Goal: Answer question/provide support: Share knowledge or assist other users

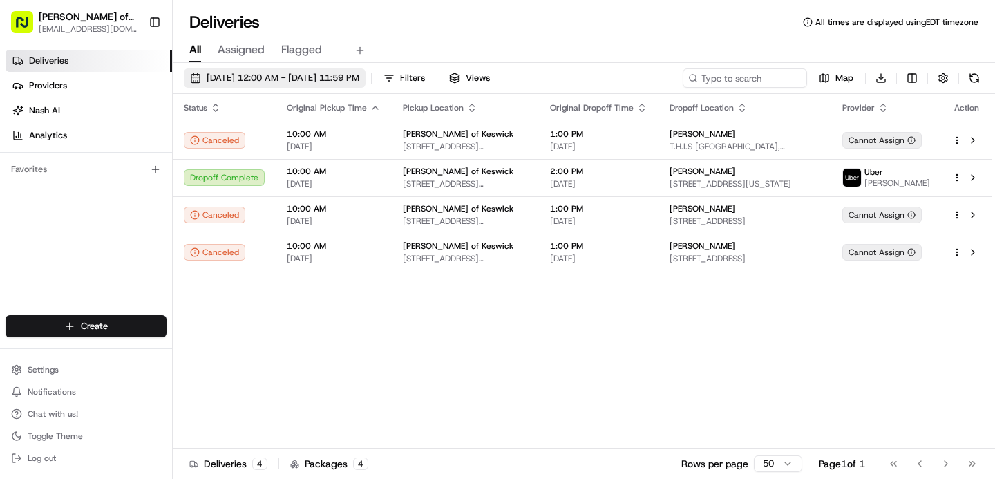
click at [317, 72] on span "08/15/2025 12:00 AM - 08/15/2025 11:59 PM" at bounding box center [283, 78] width 153 height 12
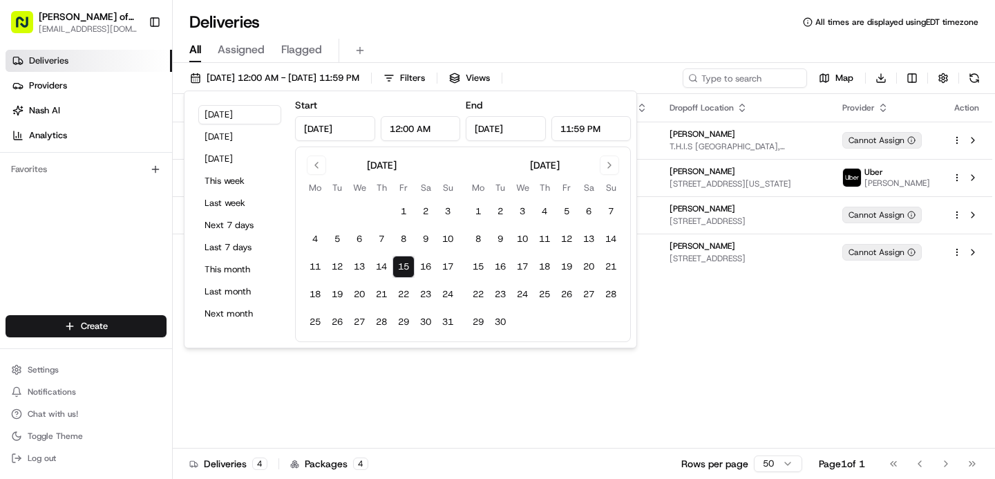
click at [365, 129] on input "Aug 15, 2025" at bounding box center [335, 128] width 80 height 25
click at [312, 160] on button "Go to previous month" at bounding box center [316, 165] width 19 height 19
click at [450, 239] on button "11" at bounding box center [448, 239] width 22 height 22
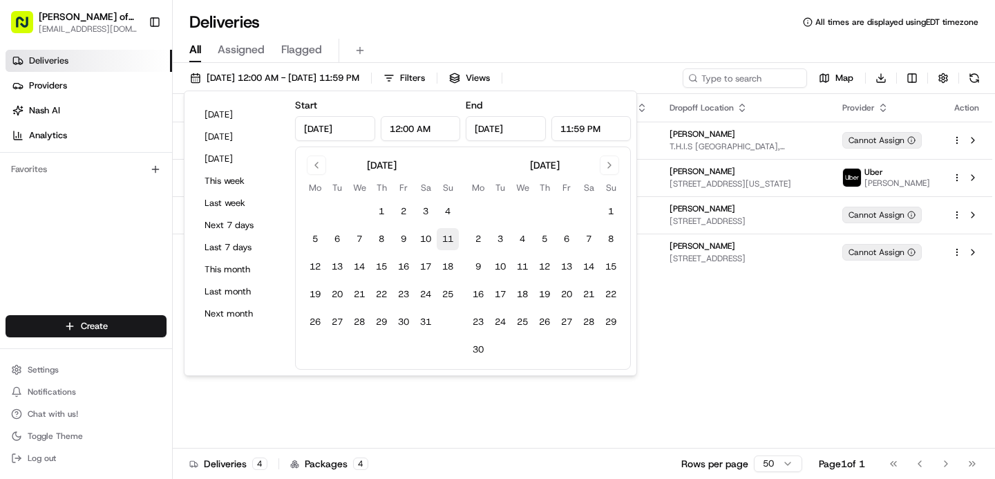
type input "May 11, 2025"
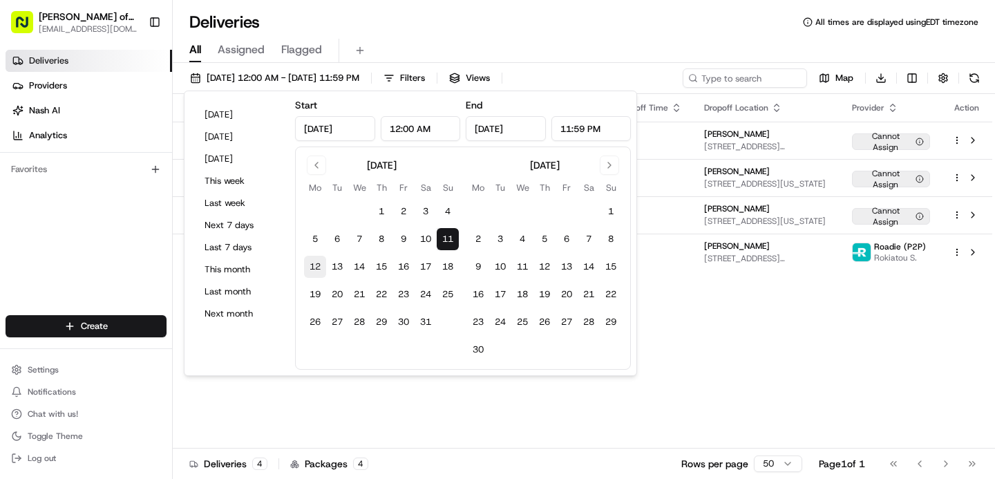
click at [319, 263] on button "12" at bounding box center [315, 267] width 22 height 22
type input "May 12, 2025"
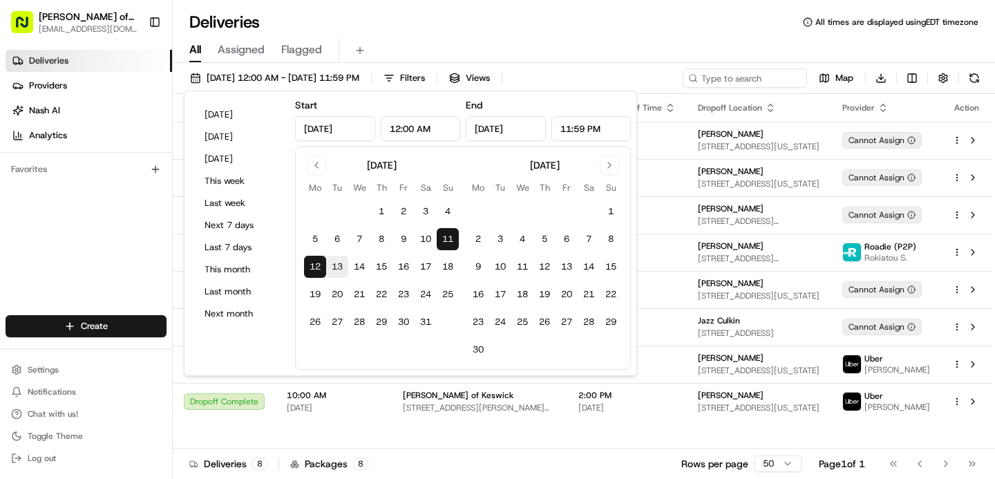
click at [342, 265] on button "13" at bounding box center [337, 267] width 22 height 22
type input "May 13, 2025"
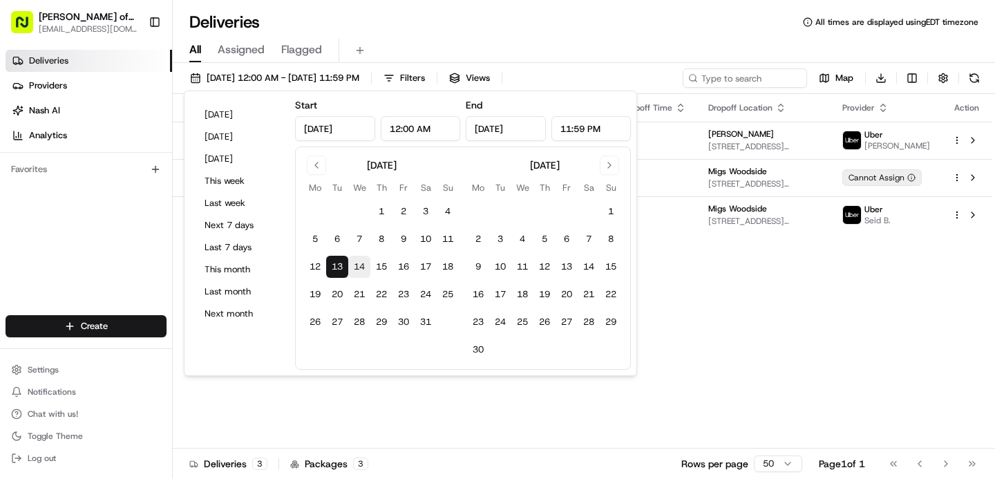
click at [367, 266] on button "14" at bounding box center [359, 267] width 22 height 22
type input "May 14, 2025"
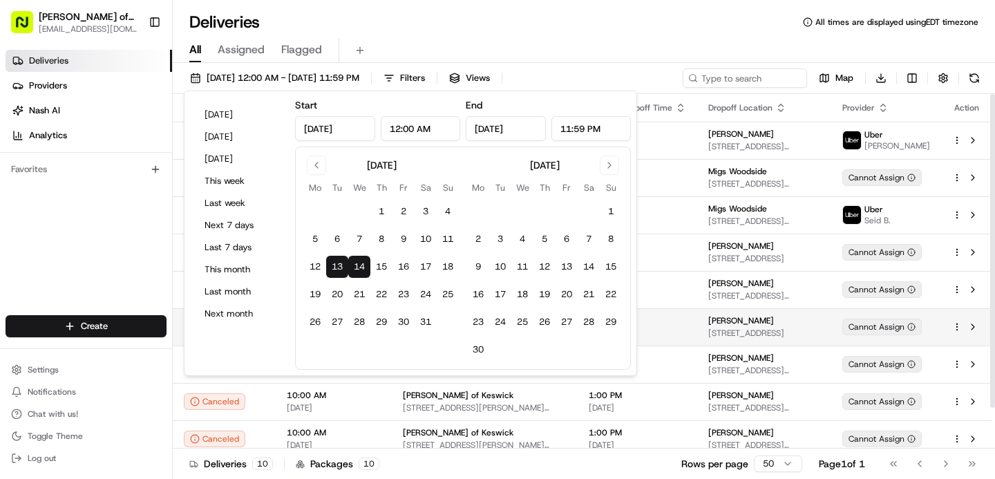
scroll to position [46, 0]
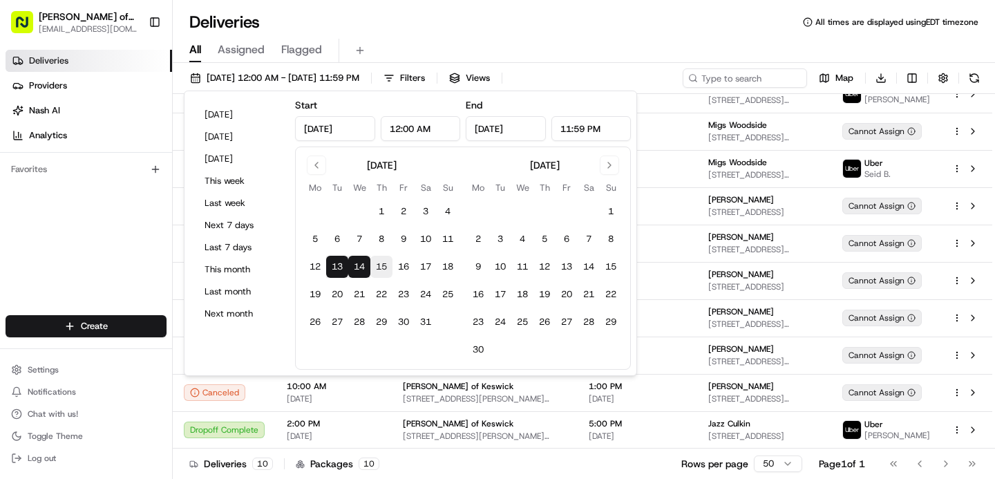
click at [382, 268] on button "15" at bounding box center [382, 267] width 22 height 22
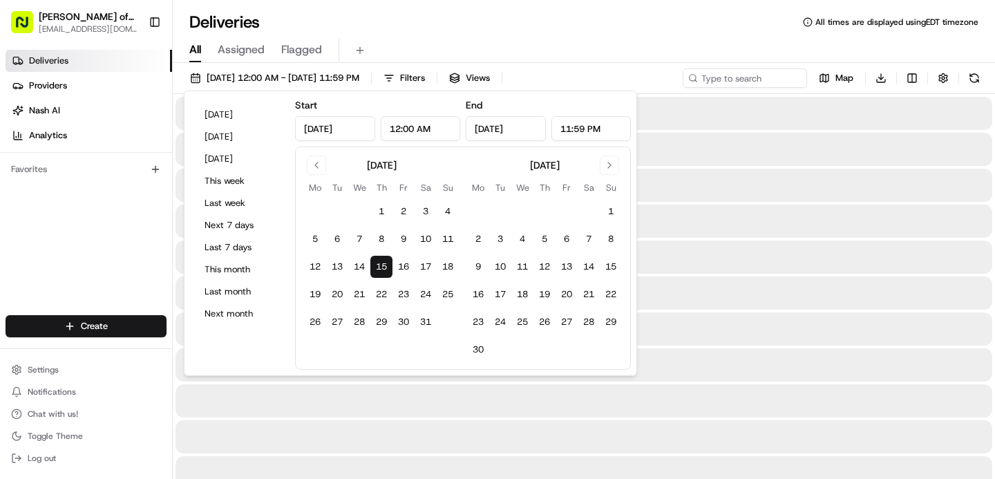
type input "May 15, 2025"
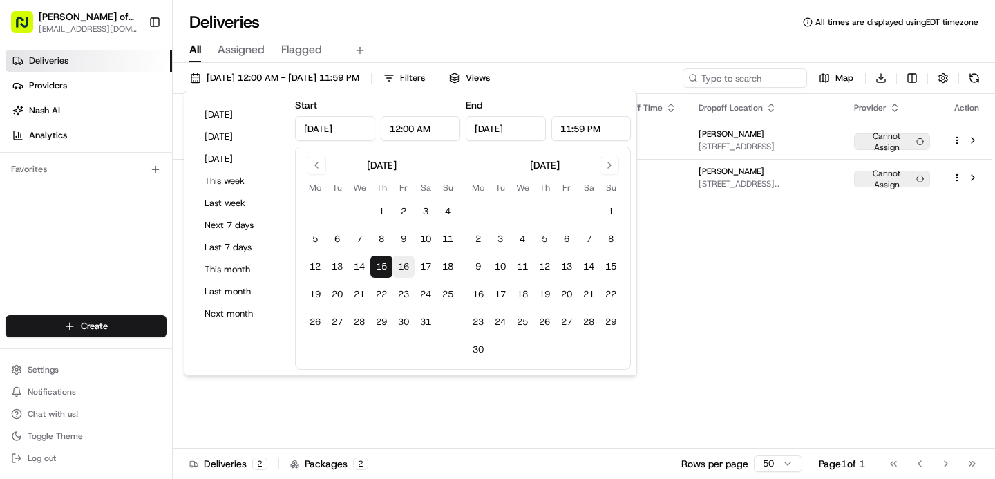
click at [404, 264] on button "16" at bounding box center [404, 267] width 22 height 22
type input "May 16, 2025"
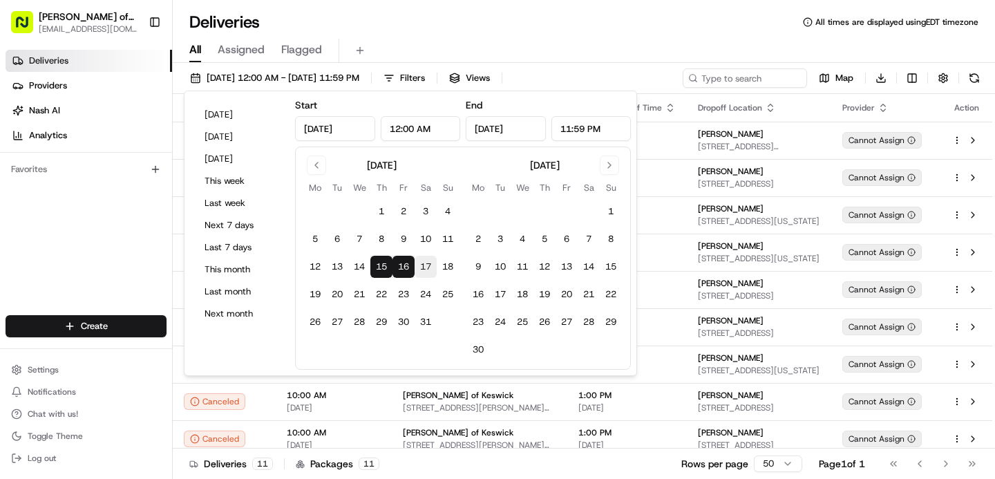
click at [420, 265] on button "17" at bounding box center [426, 267] width 22 height 22
type input "May 17, 2025"
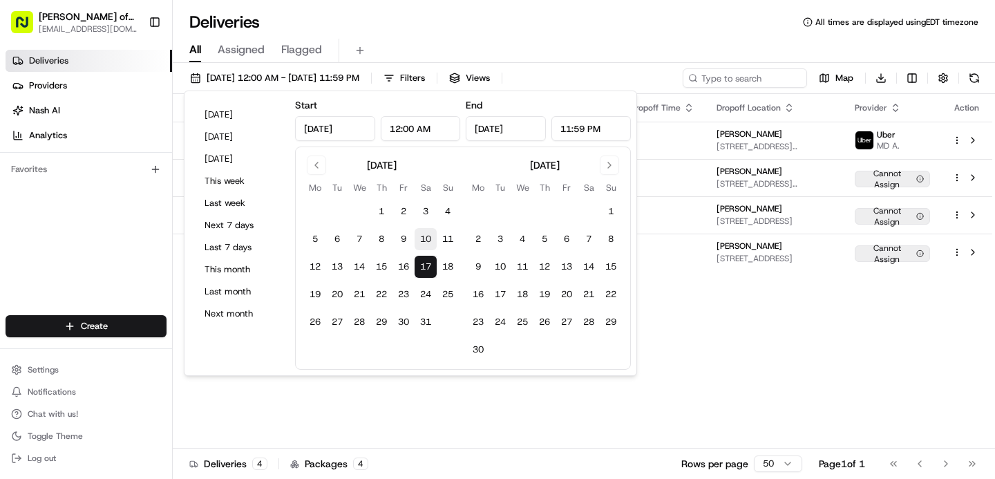
click at [424, 245] on button "10" at bounding box center [426, 239] width 22 height 22
type input "May 10, 2025"
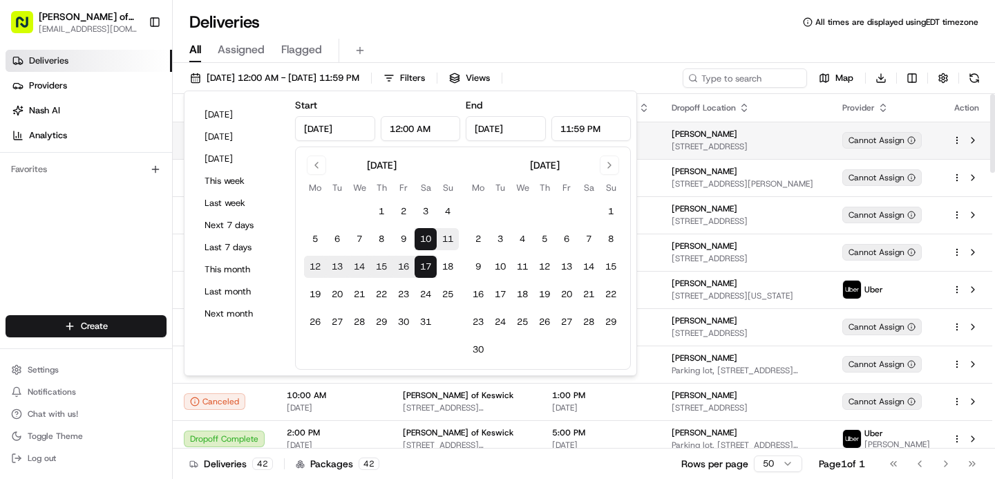
click at [661, 152] on td "Darren Fields 60 S 8th St, Brooklyn, NY 11249, USA" at bounding box center [746, 140] width 171 height 37
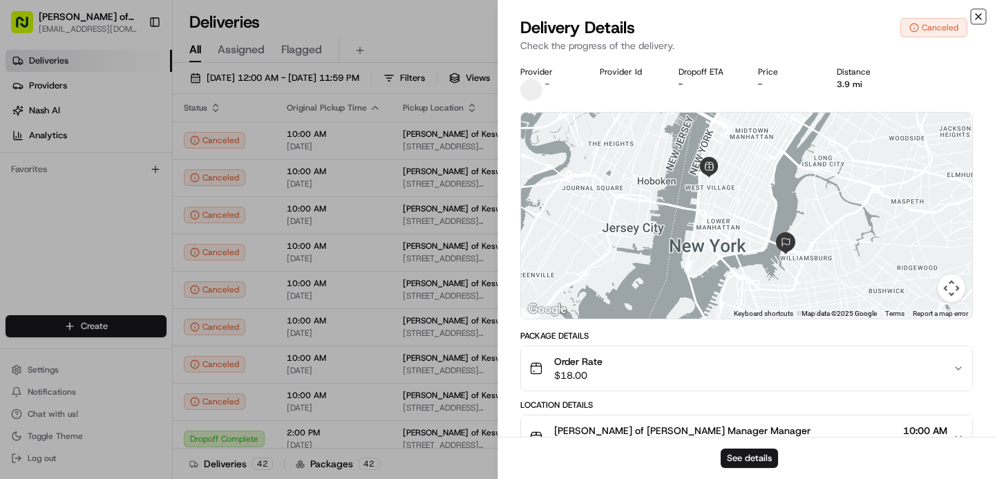
click at [978, 15] on icon "button" at bounding box center [979, 17] width 6 height 6
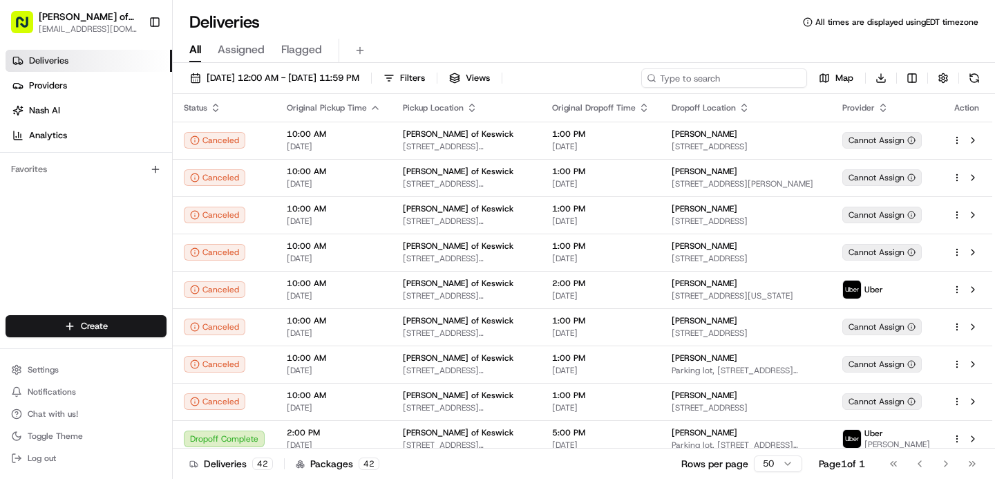
click at [704, 77] on input at bounding box center [724, 77] width 166 height 19
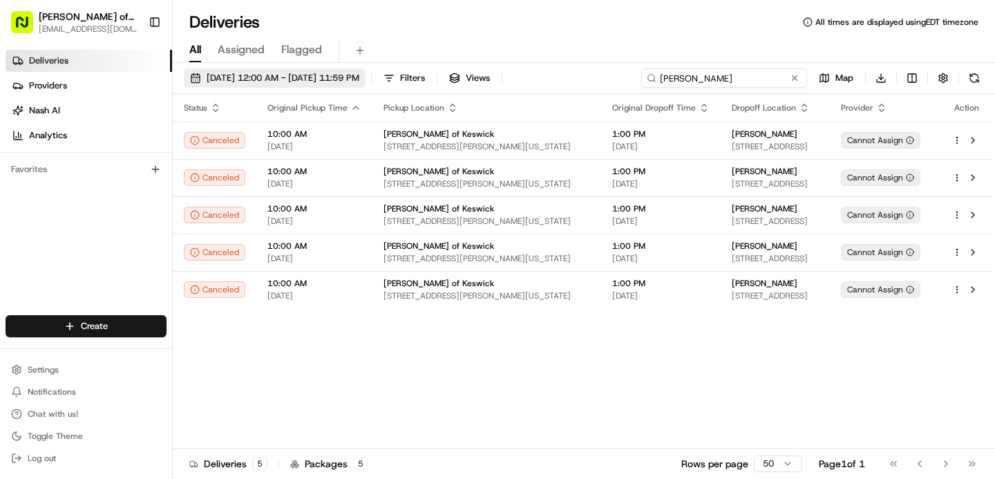
type input "darren fields"
click at [299, 86] on button "05/10/2025 12:00 AM - 05/17/2025 11:59 PM" at bounding box center [275, 77] width 182 height 19
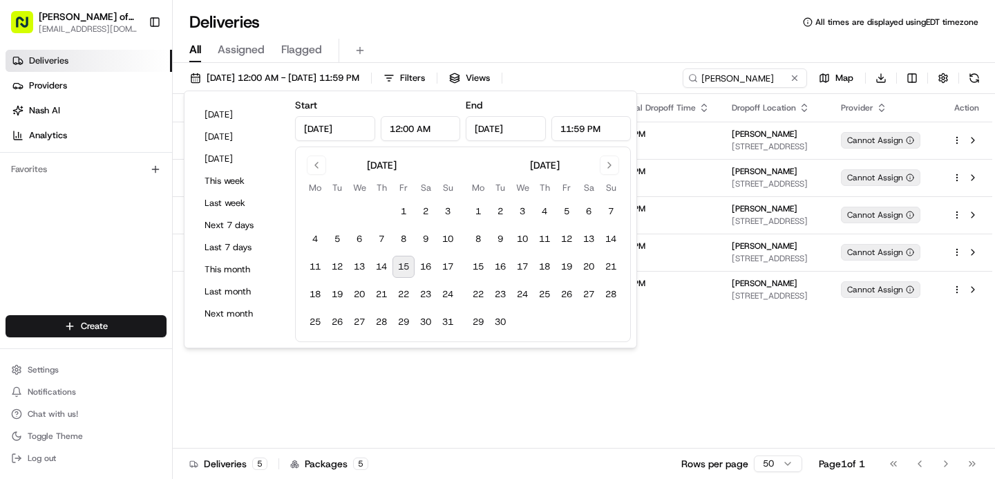
click at [707, 435] on div "Status Original Pickup Time Pickup Location Original Dropoff Time Dropoff Locat…" at bounding box center [583, 271] width 820 height 355
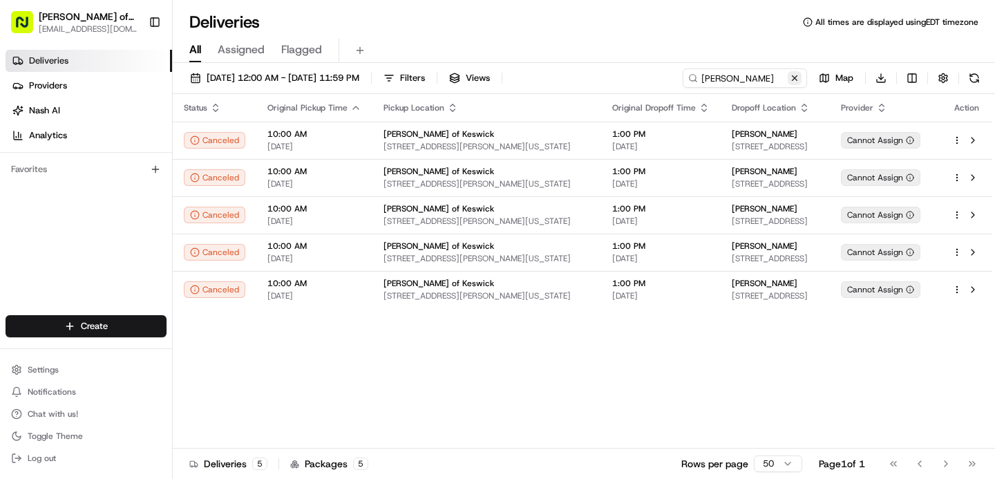
click at [796, 80] on button at bounding box center [795, 78] width 14 height 14
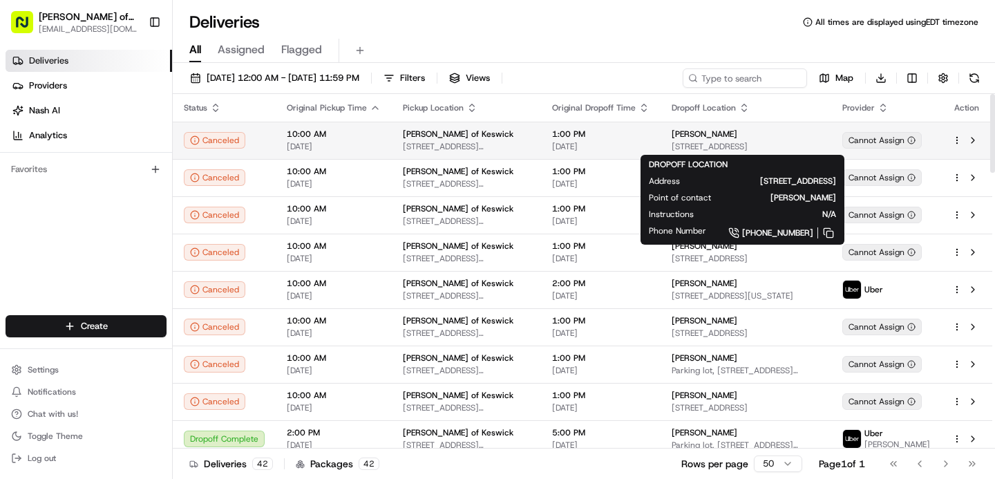
click at [715, 136] on div "[PERSON_NAME]" at bounding box center [746, 134] width 149 height 11
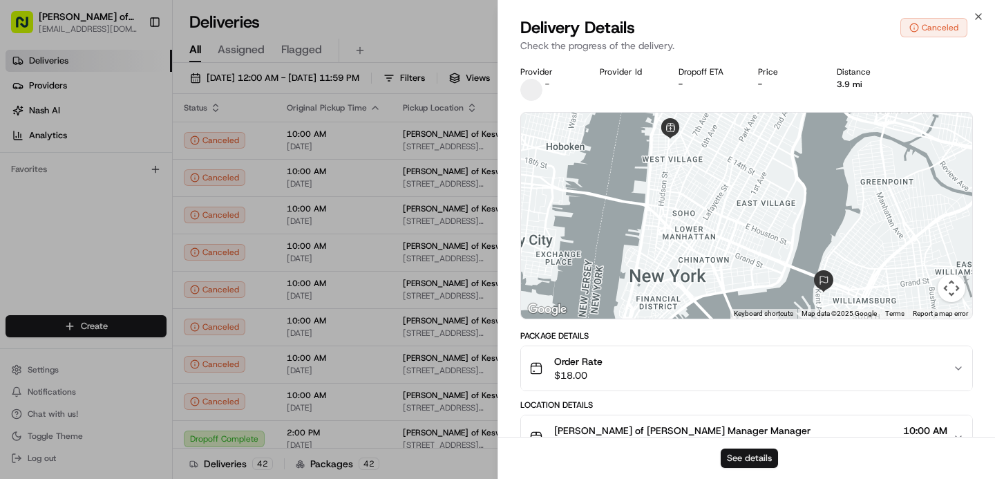
click at [752, 462] on button "See details" at bounding box center [749, 458] width 57 height 19
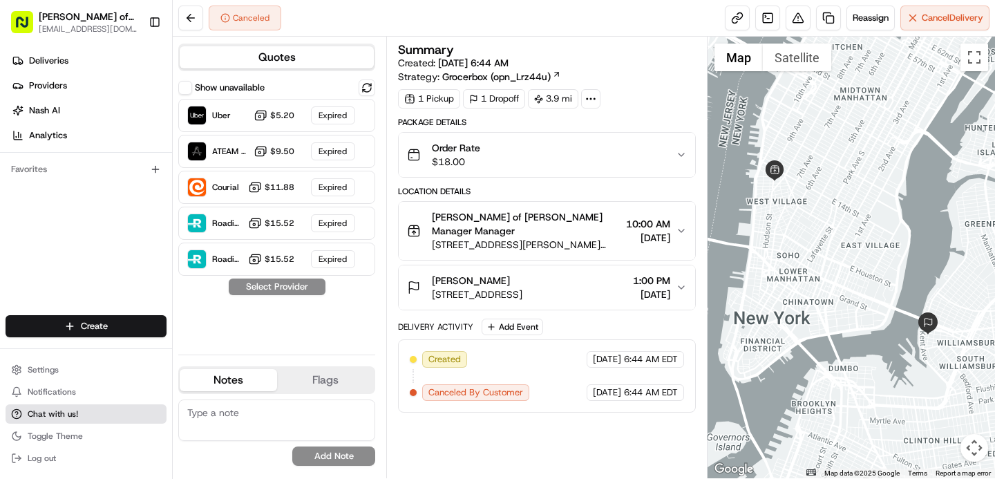
click at [76, 415] on span "Chat with us!" at bounding box center [53, 414] width 50 height 11
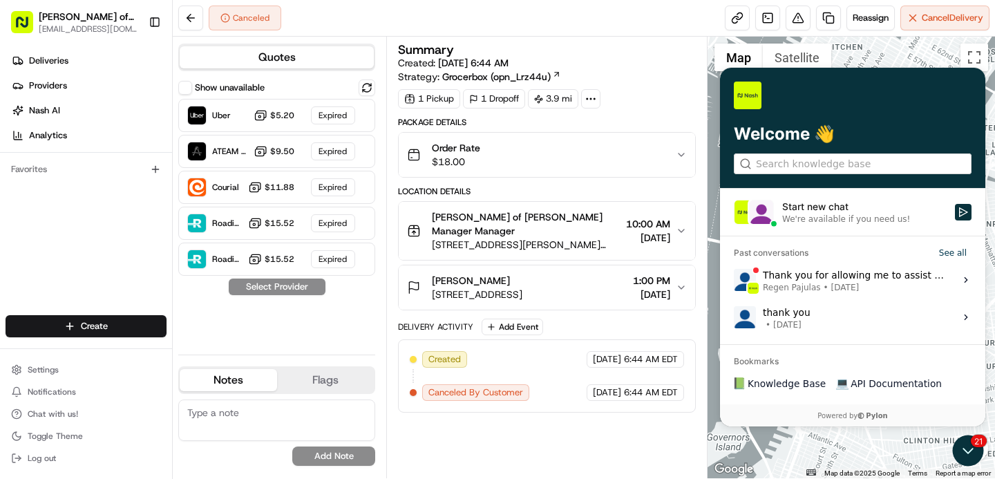
click at [800, 213] on div "Start new chat" at bounding box center [864, 207] width 165 height 14
click at [955, 213] on button "Start new chat We're available if you need us!" at bounding box center [963, 212] width 17 height 17
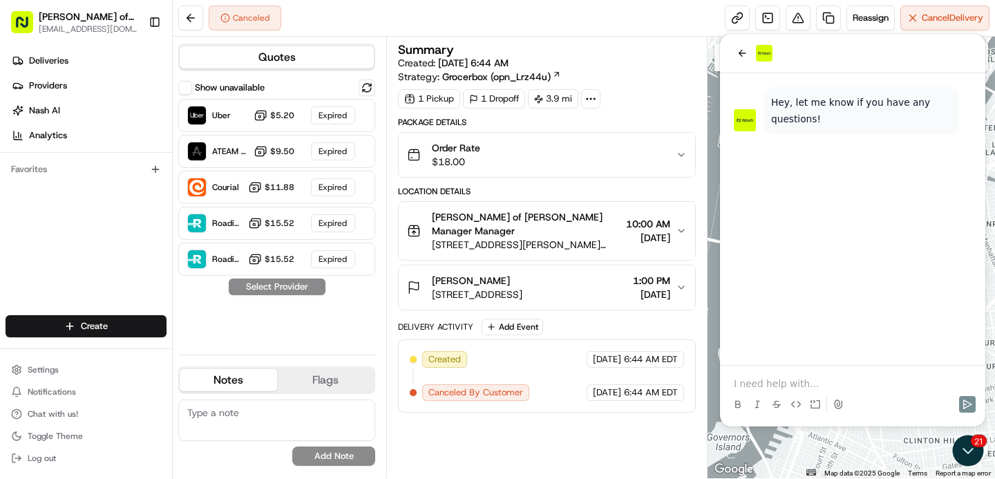
click at [782, 379] on p at bounding box center [853, 384] width 238 height 14
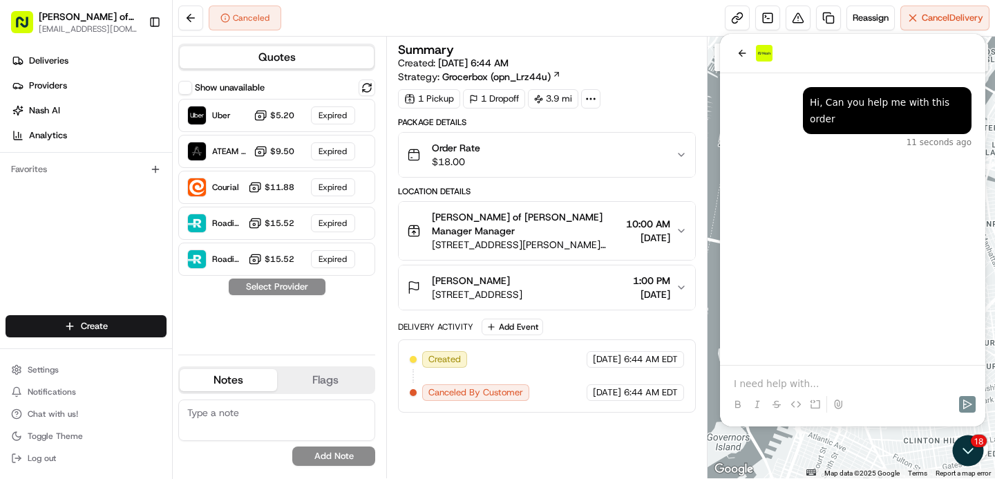
click at [779, 373] on div at bounding box center [853, 392] width 254 height 53
click at [781, 382] on p at bounding box center [853, 384] width 238 height 14
click at [967, 406] on icon "Send" at bounding box center [967, 404] width 11 height 11
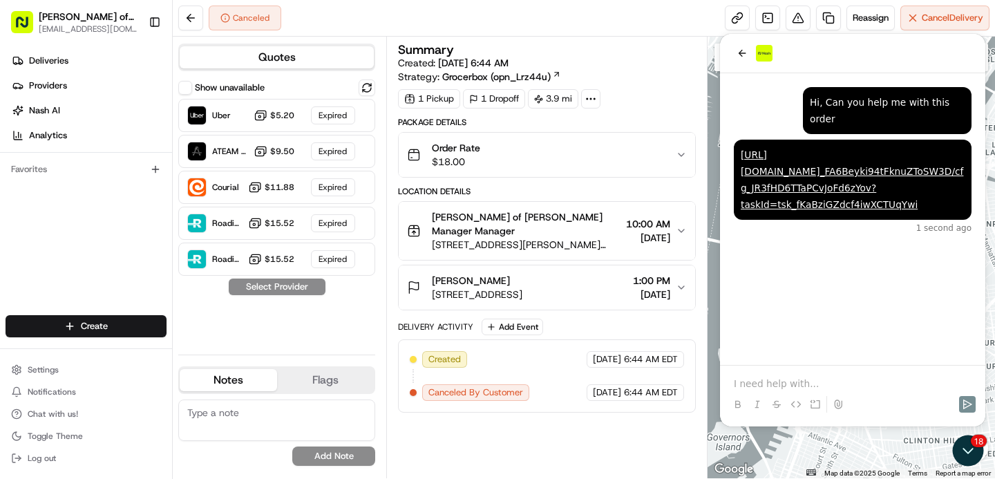
click at [842, 371] on div at bounding box center [853, 392] width 254 height 53
click at [832, 378] on p at bounding box center [853, 384] width 238 height 14
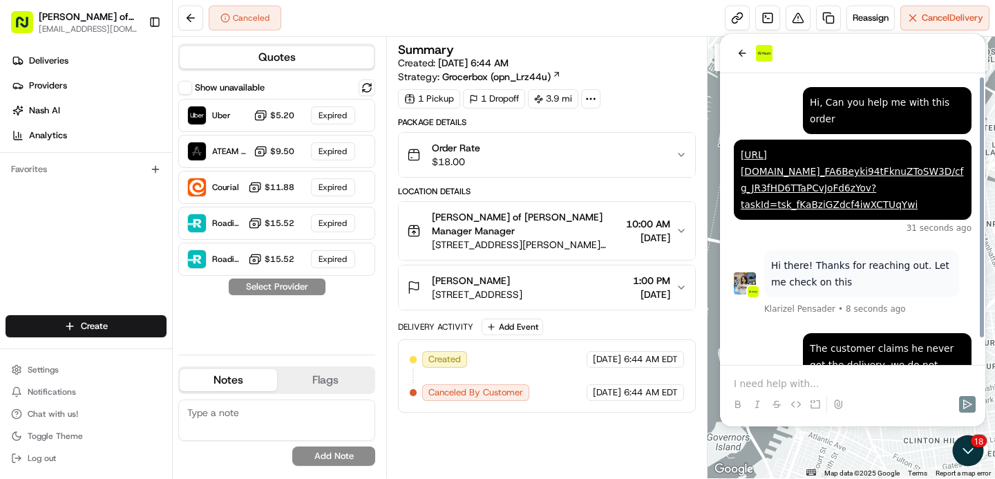
scroll to position [26, 0]
